Goal: Information Seeking & Learning: Compare options

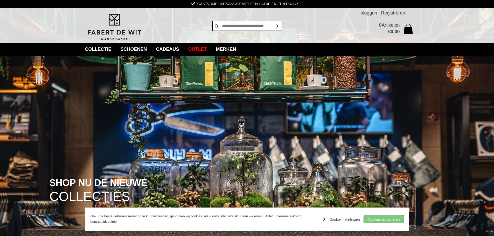
click at [379, 220] on link "Cookies accepteren" at bounding box center [384, 220] width 40 height 8
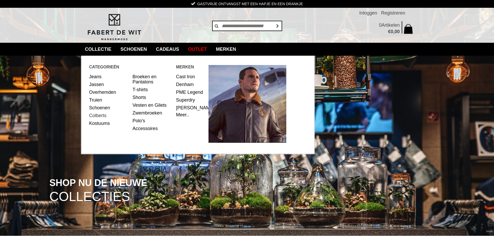
click at [97, 114] on link "Colberts" at bounding box center [109, 116] width 40 height 8
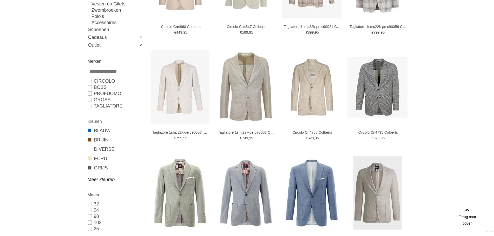
scroll to position [208, 0]
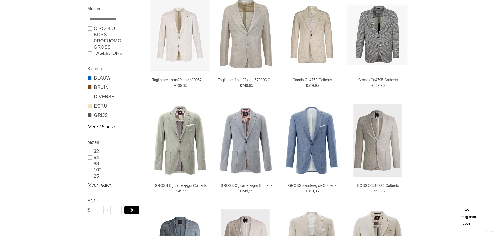
click at [103, 186] on link "Meer maten" at bounding box center [116, 185] width 56 height 6
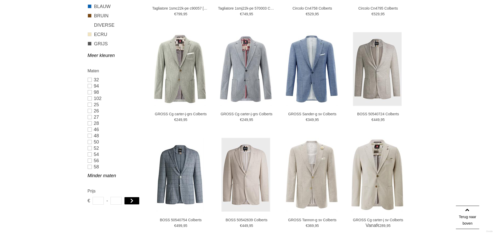
scroll to position [285, 0]
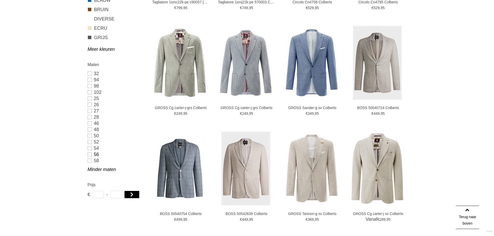
click at [91, 154] on link "56" at bounding box center [116, 155] width 56 height 6
type input "***"
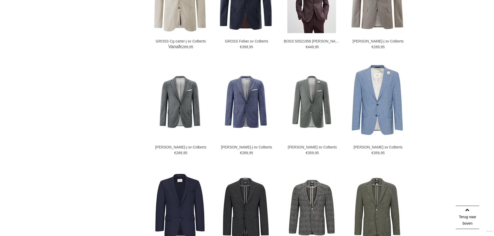
scroll to position [434, 0]
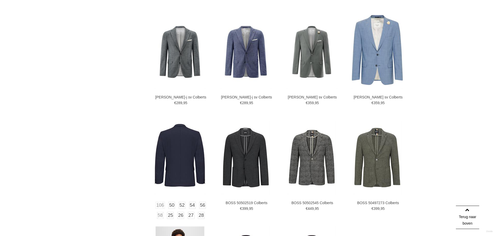
click at [169, 150] on img at bounding box center [180, 158] width 52 height 74
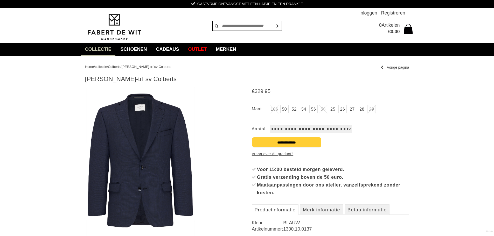
click at [164, 140] on img at bounding box center [140, 166] width 111 height 158
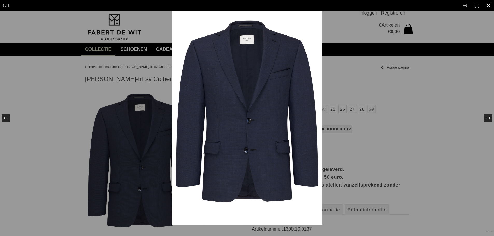
click at [451, 107] on div at bounding box center [419, 129] width 494 height 236
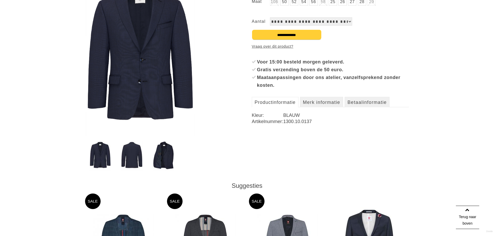
scroll to position [130, 0]
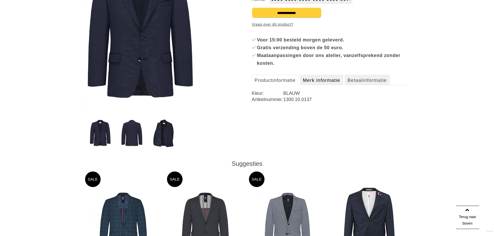
click at [323, 79] on link "Merk informatie" at bounding box center [321, 80] width 43 height 10
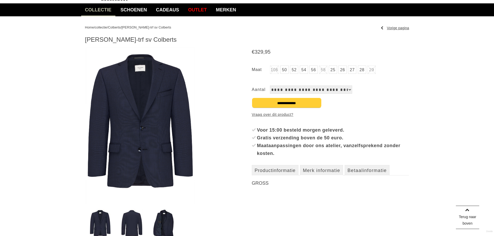
scroll to position [0, 0]
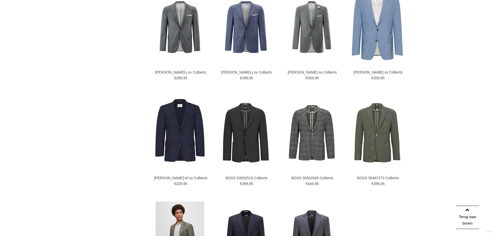
scroll to position [590, 0]
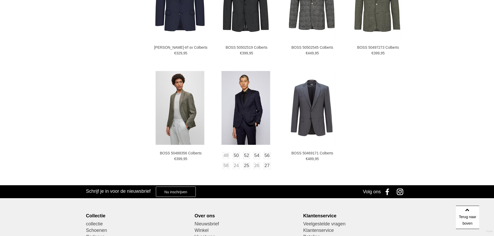
click at [244, 103] on img at bounding box center [246, 108] width 49 height 74
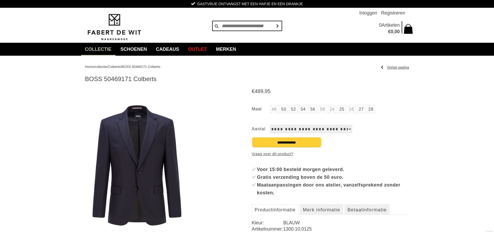
click at [151, 147] on img at bounding box center [137, 166] width 104 height 158
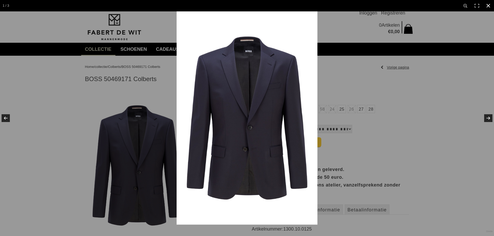
drag, startPoint x: 447, startPoint y: 113, endPoint x: 432, endPoint y: 112, distance: 15.4
click at [444, 113] on div at bounding box center [424, 129] width 494 height 236
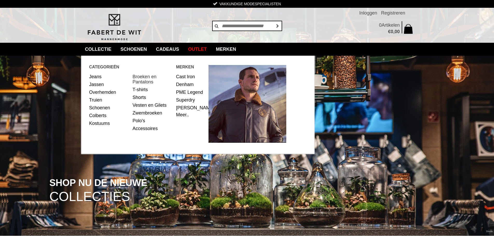
click at [144, 77] on link "Broeken en Pantalons" at bounding box center [153, 79] width 40 height 13
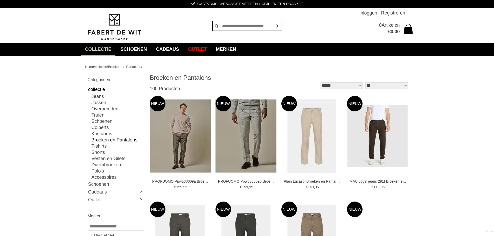
click at [114, 140] on link "Broeken en Pantalons" at bounding box center [118, 140] width 52 height 6
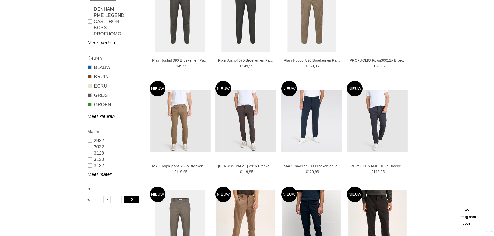
scroll to position [234, 0]
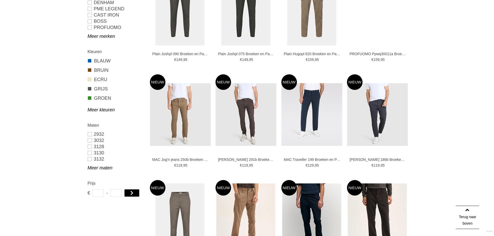
drag, startPoint x: 97, startPoint y: 167, endPoint x: 92, endPoint y: 167, distance: 4.2
click at [97, 167] on link "Meer maten" at bounding box center [116, 168] width 56 height 6
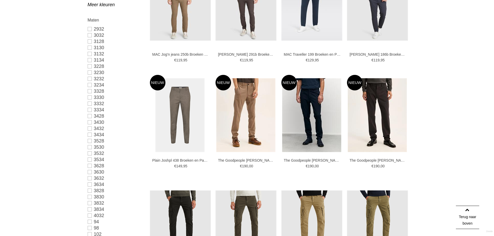
scroll to position [363, 0]
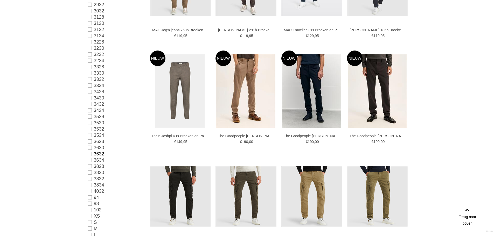
click at [90, 154] on link "3632" at bounding box center [116, 154] width 56 height 6
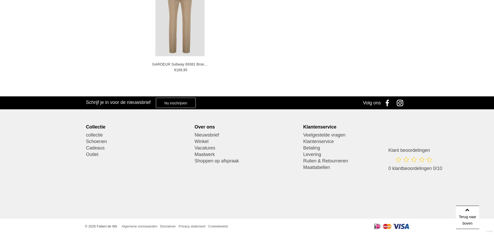
type input "***"
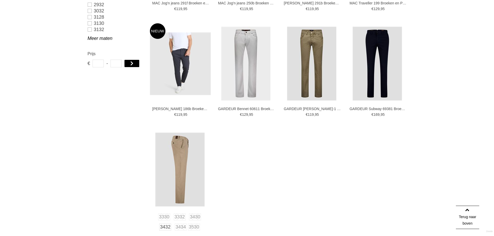
click at [177, 148] on img at bounding box center [179, 170] width 49 height 74
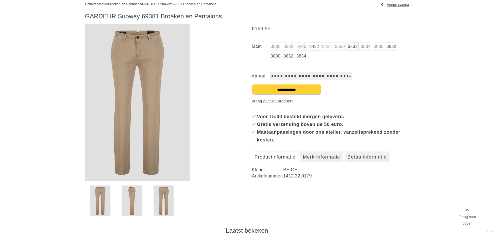
scroll to position [78, 0]
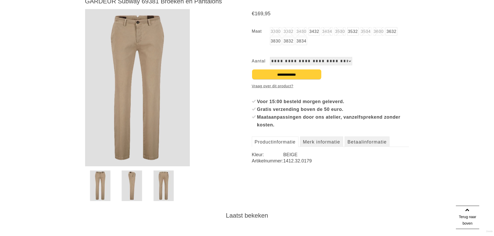
click at [162, 184] on img at bounding box center [164, 186] width 20 height 31
click at [135, 184] on img at bounding box center [132, 186] width 20 height 31
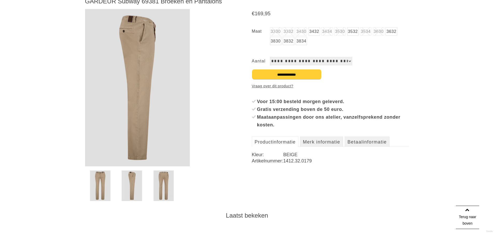
click at [105, 184] on img at bounding box center [100, 186] width 20 height 31
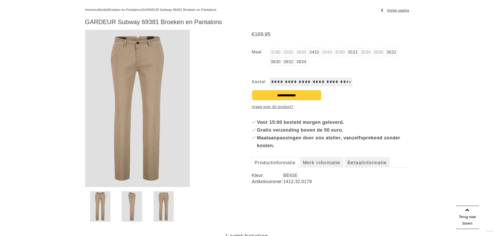
scroll to position [0, 0]
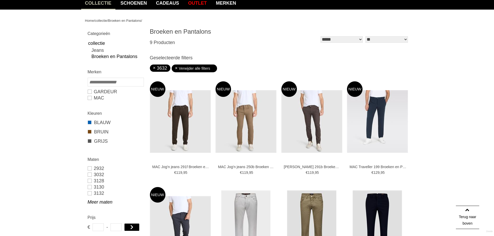
scroll to position [106, 0]
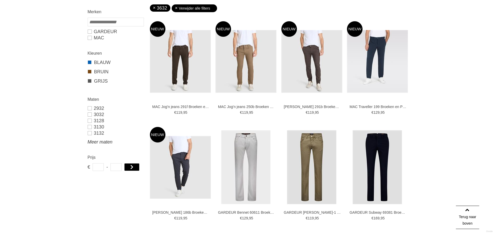
click at [101, 141] on link "Meer maten" at bounding box center [116, 142] width 56 height 6
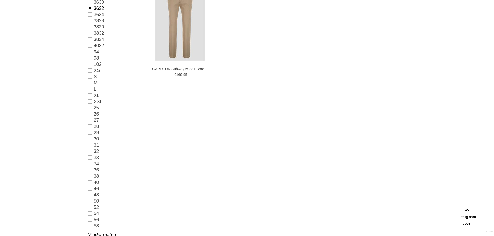
scroll to position [444, 0]
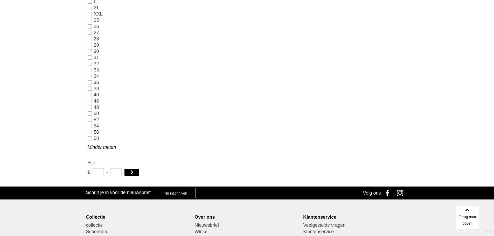
click at [88, 132] on link "56" at bounding box center [116, 132] width 56 height 6
type input "***"
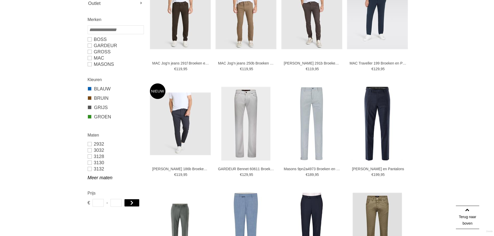
scroll to position [181, 0]
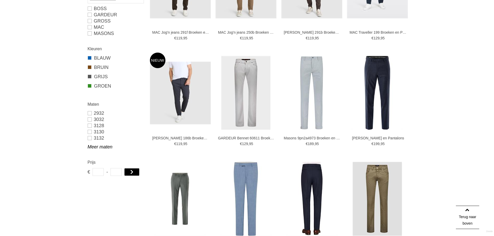
click at [305, 180] on img at bounding box center [312, 199] width 52 height 74
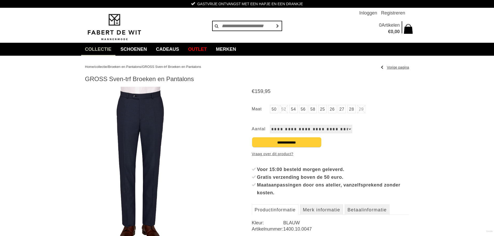
click at [138, 120] on img at bounding box center [140, 166] width 111 height 158
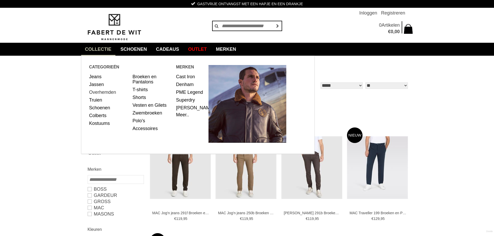
click at [106, 91] on link "Overhemden" at bounding box center [109, 92] width 40 height 8
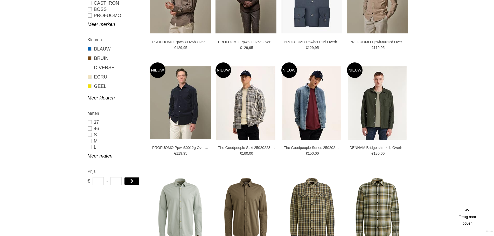
scroll to position [260, 0]
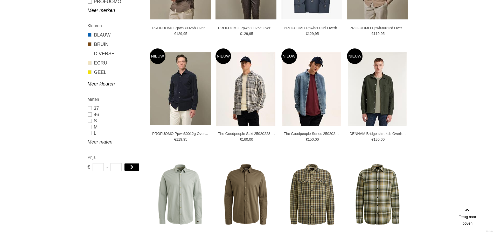
click at [106, 142] on link "Meer maten" at bounding box center [116, 142] width 56 height 6
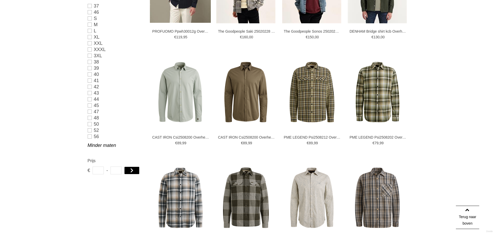
scroll to position [363, 0]
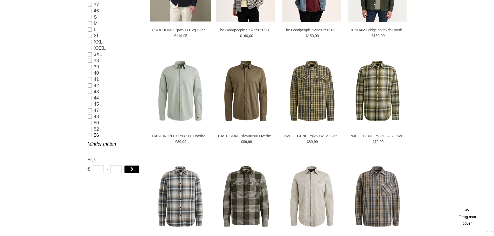
click at [89, 134] on link "56" at bounding box center [116, 135] width 56 height 6
type input "**"
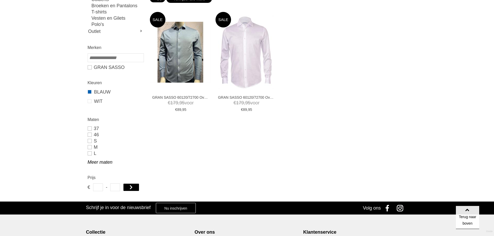
scroll to position [117, 0]
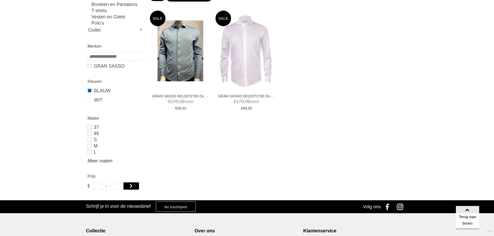
click at [98, 160] on link "Meer maten" at bounding box center [116, 161] width 56 height 6
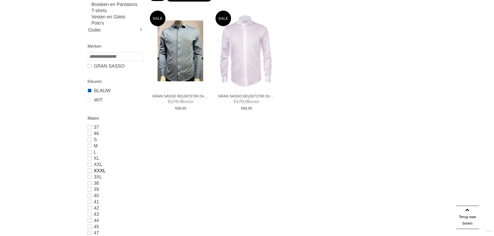
click at [89, 170] on link "XXXL" at bounding box center [116, 171] width 56 height 6
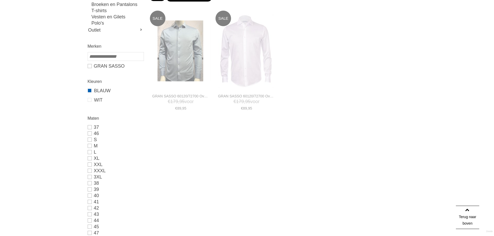
type input "**"
type input "***"
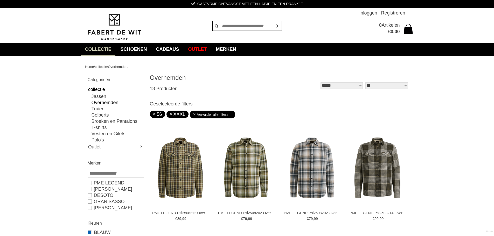
click at [153, 114] on link "56" at bounding box center [157, 114] width 9 height 5
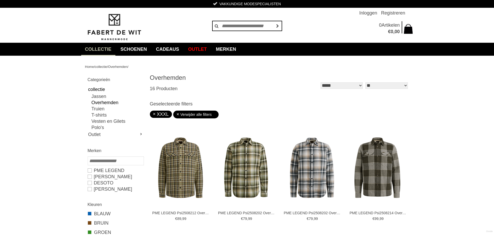
click at [154, 113] on link "XXXL" at bounding box center [161, 114] width 16 height 5
type input "**"
type input "***"
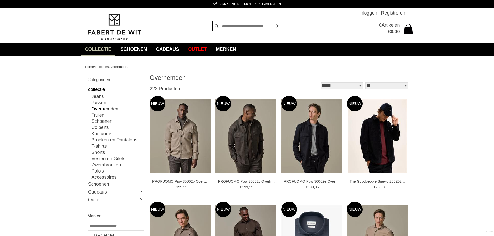
click at [106, 109] on link "Overhemden" at bounding box center [118, 109] width 52 height 6
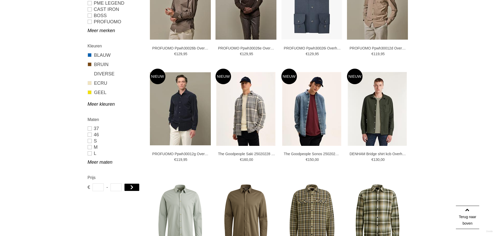
scroll to position [260, 0]
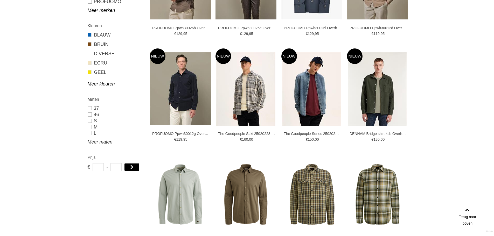
click at [103, 142] on link "Meer maten" at bounding box center [116, 142] width 56 height 6
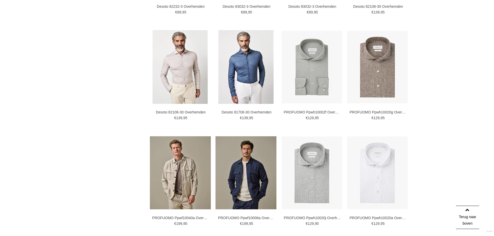
scroll to position [856, 0]
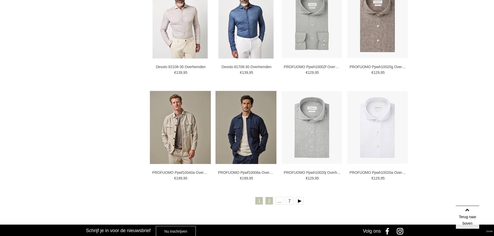
click at [269, 202] on link "2" at bounding box center [269, 201] width 8 height 8
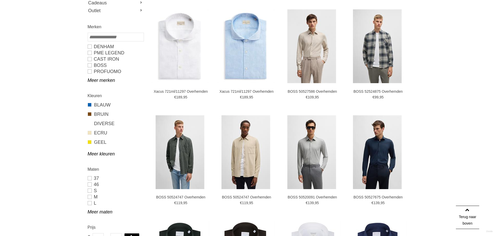
scroll to position [130, 0]
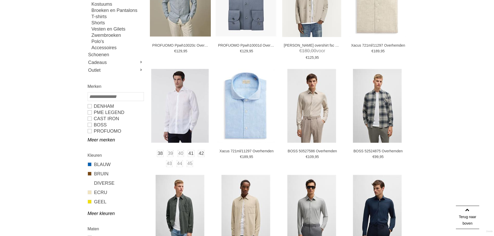
drag, startPoint x: 89, startPoint y: 132, endPoint x: 165, endPoint y: 131, distance: 75.3
click at [89, 132] on link "PROFUOMO" at bounding box center [116, 131] width 56 height 6
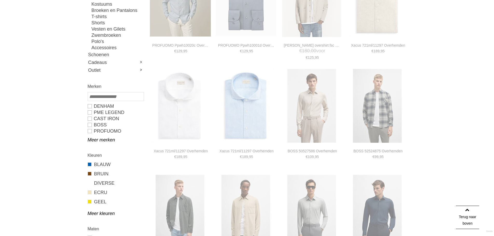
type input "**"
type input "***"
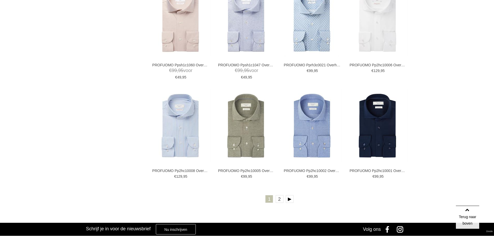
scroll to position [908, 0]
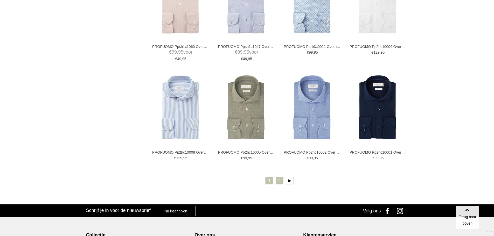
click at [278, 182] on link "2" at bounding box center [280, 181] width 8 height 8
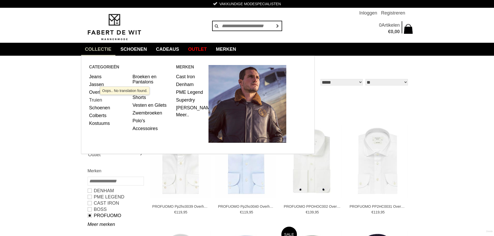
click at [97, 98] on link "Truien" at bounding box center [109, 100] width 40 height 8
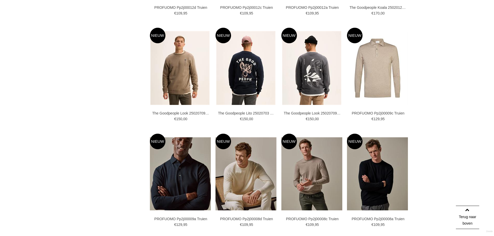
scroll to position [830, 0]
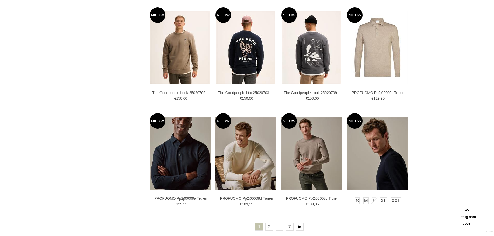
drag, startPoint x: 268, startPoint y: 229, endPoint x: 369, endPoint y: 212, distance: 102.4
click at [269, 228] on link "2" at bounding box center [269, 227] width 8 height 8
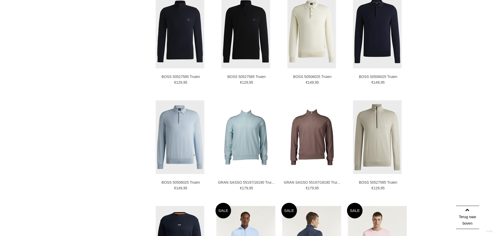
scroll to position [830, 0]
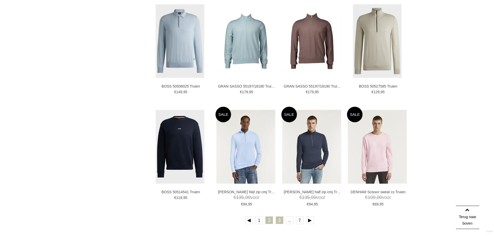
click at [278, 221] on link "3" at bounding box center [280, 221] width 8 height 8
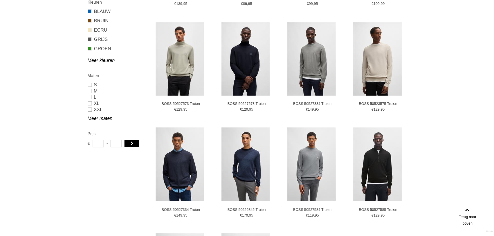
scroll to position [363, 0]
